Goal: Transaction & Acquisition: Purchase product/service

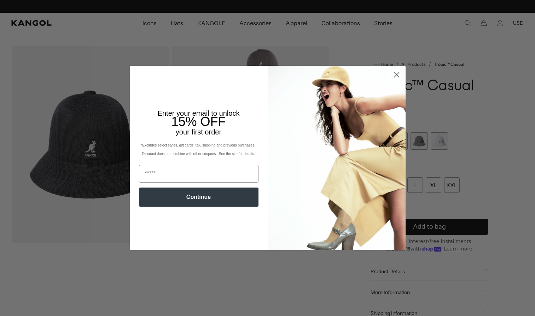
scroll to position [0, 146]
